Goal: Transaction & Acquisition: Book appointment/travel/reservation

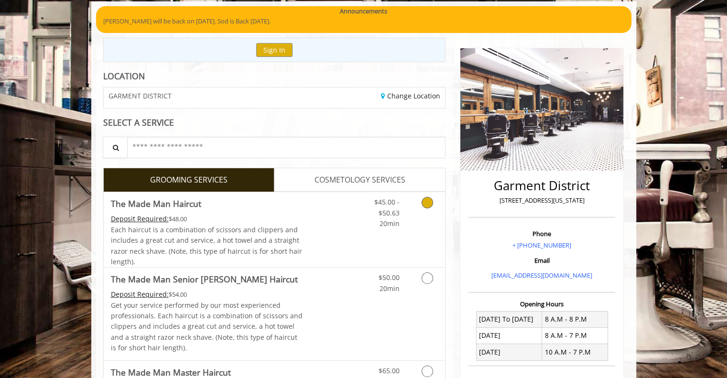
click at [261, 237] on span "Each haircut is a combination of scissors and clippers and includes a great cut…" at bounding box center [206, 245] width 191 height 41
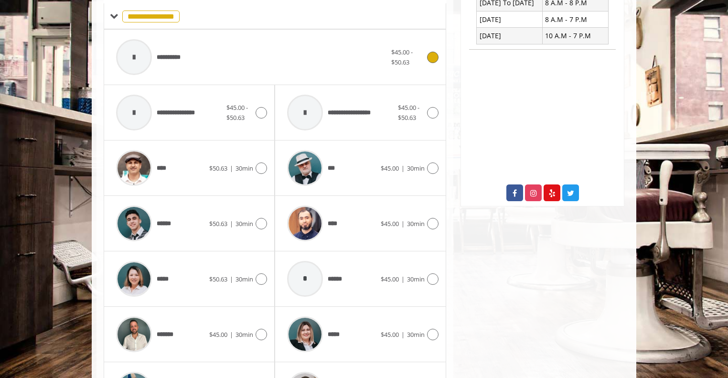
scroll to position [389, 0]
click at [341, 316] on span "*****" at bounding box center [312, 333] width 60 height 45
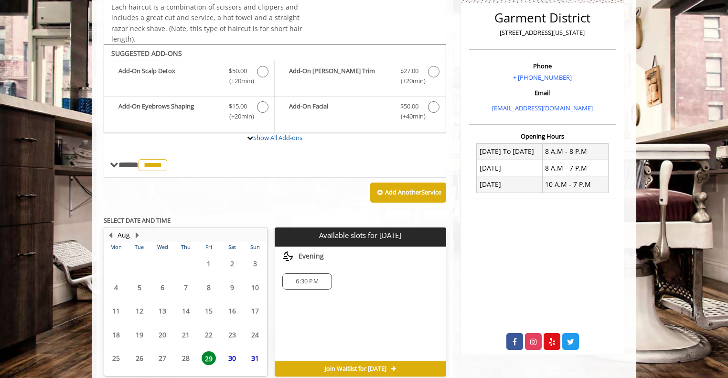
scroll to position [283, 0]
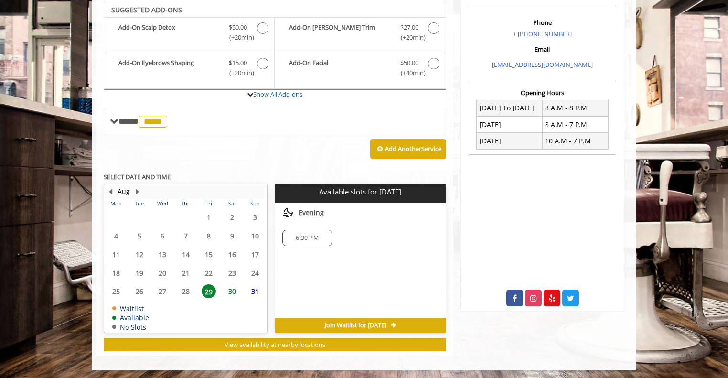
click at [300, 238] on span "6:30 PM" at bounding box center [307, 238] width 22 height 8
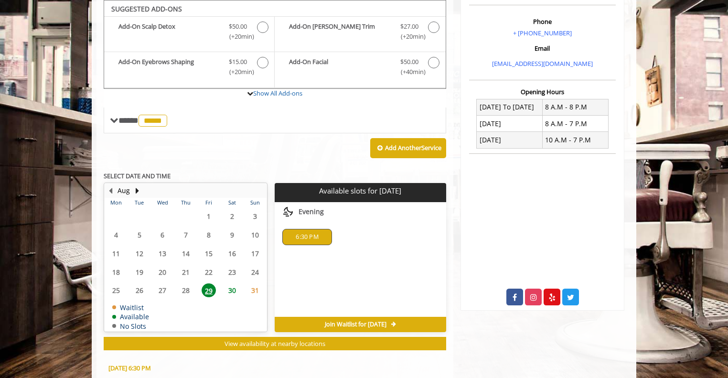
scroll to position [455, 0]
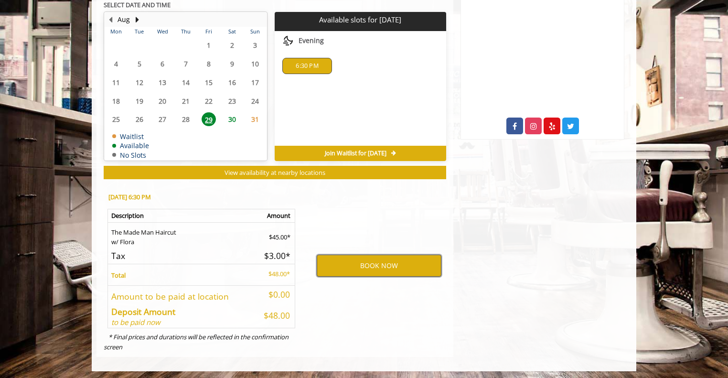
click at [387, 266] on button "BOOK NOW" at bounding box center [379, 266] width 125 height 22
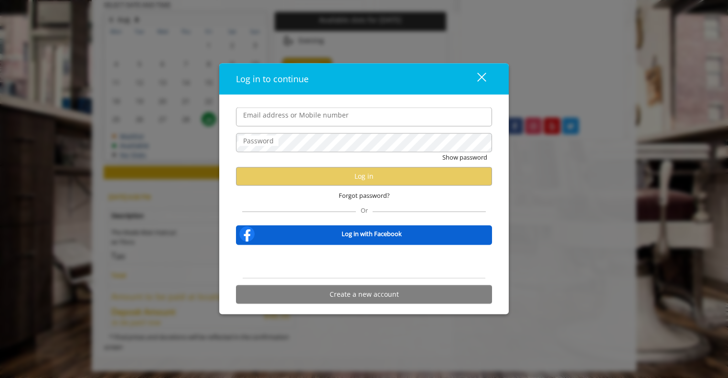
type input "**********"
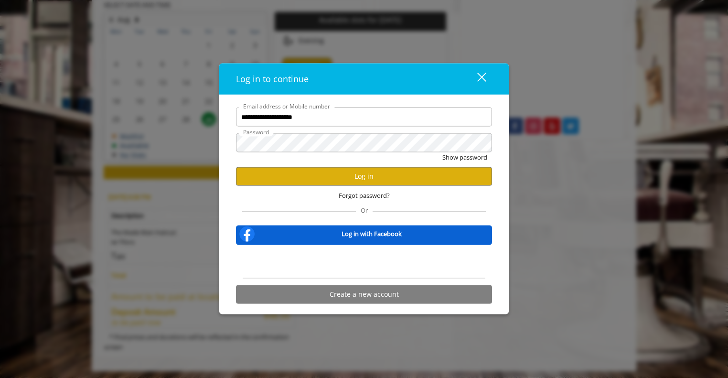
scroll to position [0, 0]
click at [331, 176] on button "Log in" at bounding box center [364, 176] width 256 height 19
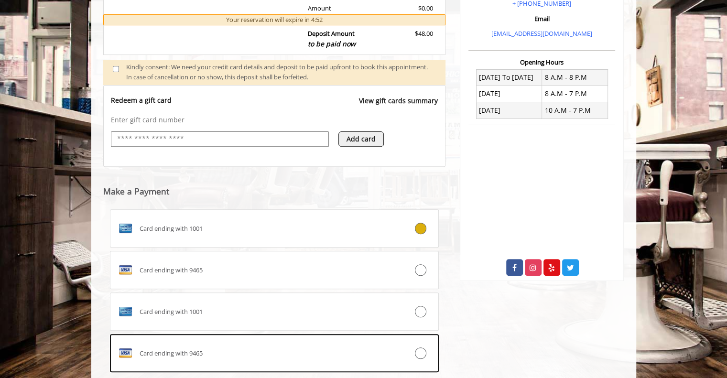
scroll to position [428, 0]
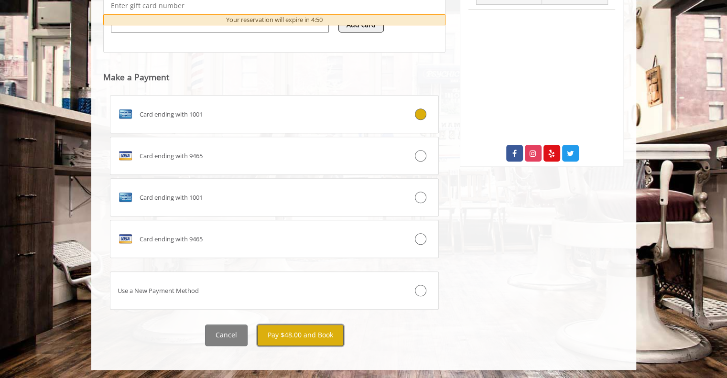
click at [304, 336] on button "Pay $48.00 and Book" at bounding box center [300, 335] width 86 height 22
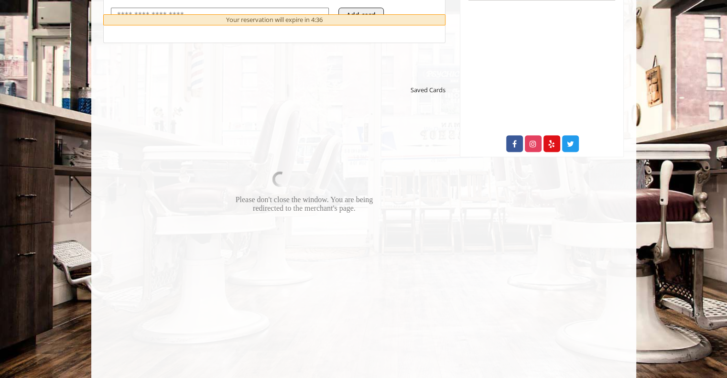
scroll to position [443, 0]
